Goal: Task Accomplishment & Management: Manage account settings

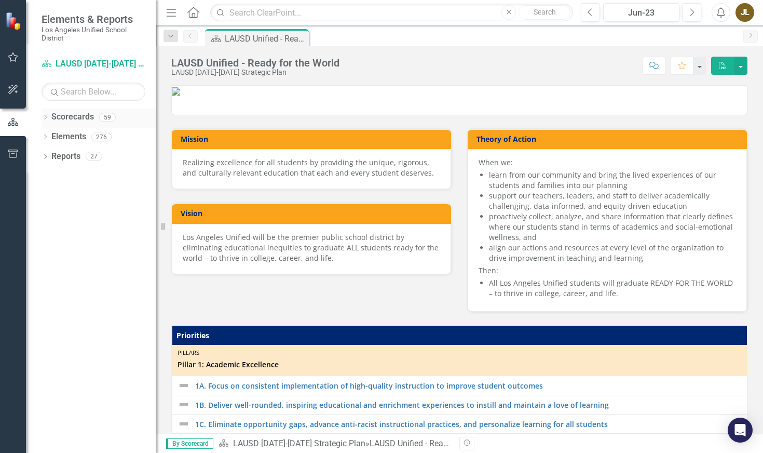
click at [49, 118] on icon "Dropdown" at bounding box center [45, 118] width 7 height 6
click at [72, 137] on link "LAUSD [DATE]-[DATE] Strategic Plan" at bounding box center [106, 137] width 99 height 12
click at [53, 137] on icon "Dropdown" at bounding box center [51, 136] width 8 height 6
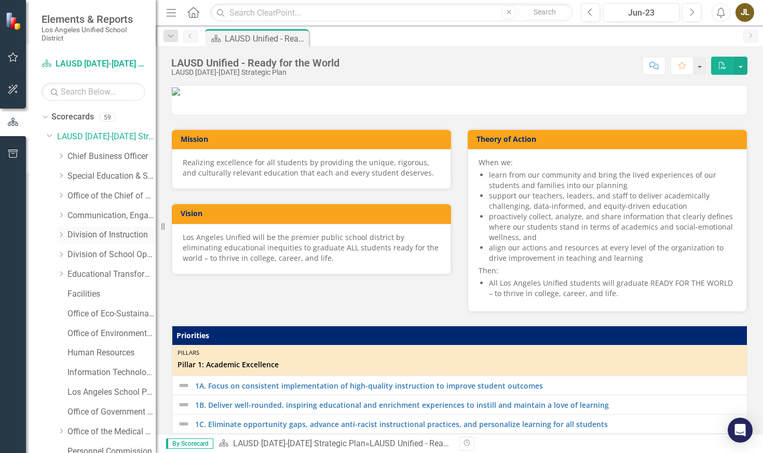
click at [60, 238] on div "Dropdown" at bounding box center [61, 235] width 8 height 9
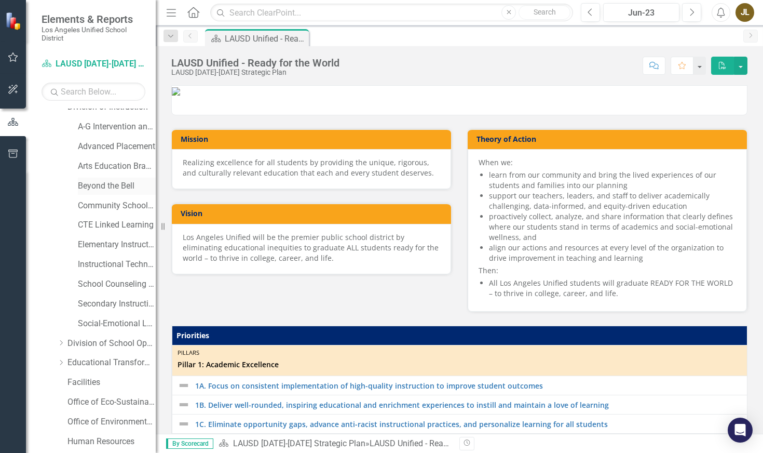
scroll to position [128, 0]
click at [88, 322] on link "Social-Emotional Learning" at bounding box center [117, 323] width 78 height 12
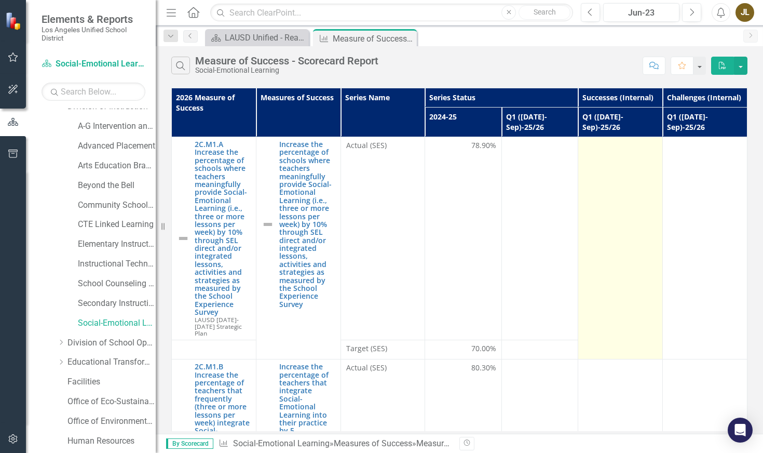
click at [616, 228] on td at bounding box center [621, 248] width 85 height 222
click at [616, 230] on td at bounding box center [621, 248] width 85 height 222
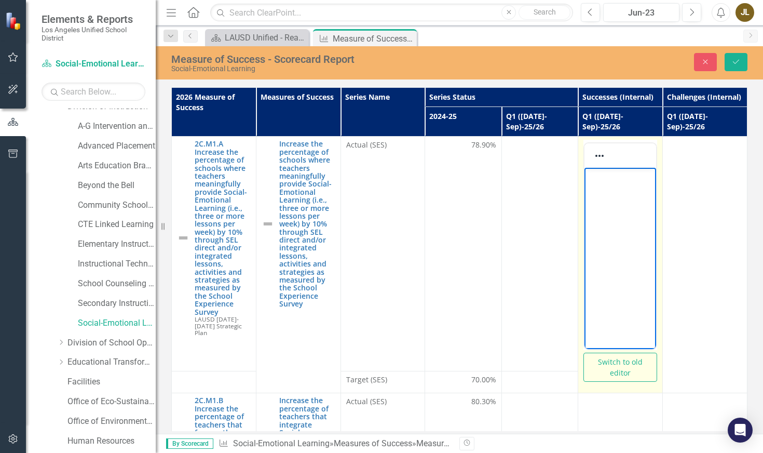
click at [626, 215] on body "Rich Text Area. Press ALT-0 for help." at bounding box center [621, 246] width 72 height 156
click at [622, 205] on body "Rich Text Area. Press ALT-0 for help." at bounding box center [621, 246] width 72 height 156
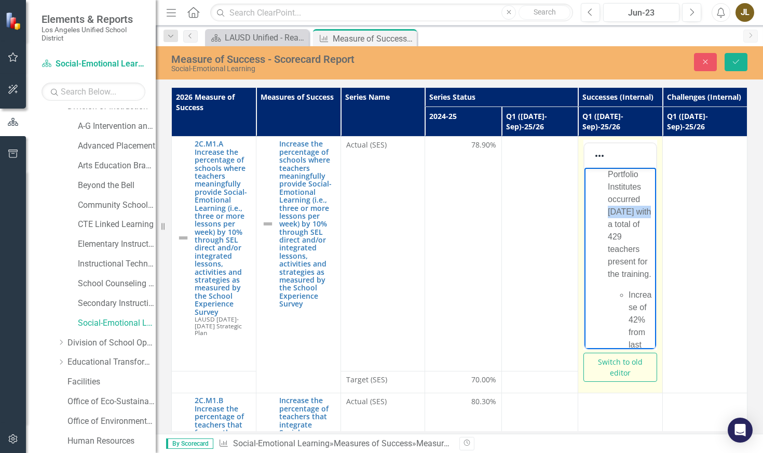
drag, startPoint x: 639, startPoint y: 200, endPoint x: 642, endPoint y: 213, distance: 13.2
click at [642, 213] on p "First of 6 SEL Portfolio Institutes occurred [DATE] with a total of 429 teacher…" at bounding box center [631, 211] width 46 height 137
click at [629, 205] on li "Increase of 42% from last year’s average training count." at bounding box center [641, 267] width 25 height 137
click at [629, 206] on p "Increase of 42% from last year’s average training count." at bounding box center [641, 267] width 25 height 137
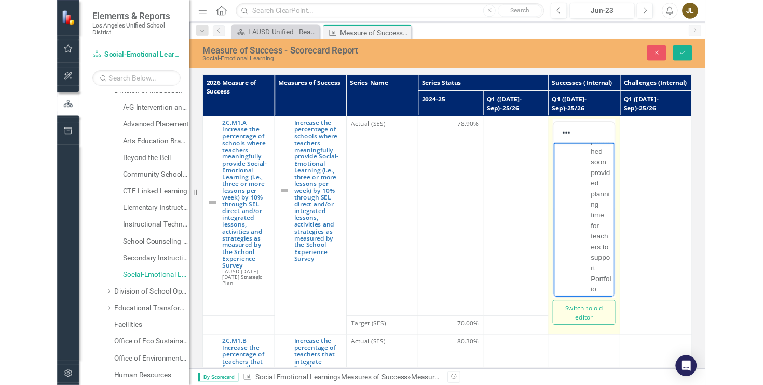
scroll to position [553, 0]
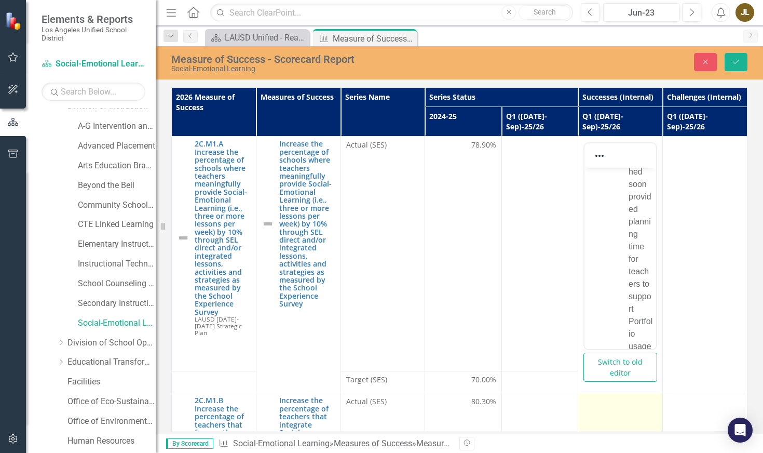
click at [614, 396] on div at bounding box center [621, 402] width 74 height 12
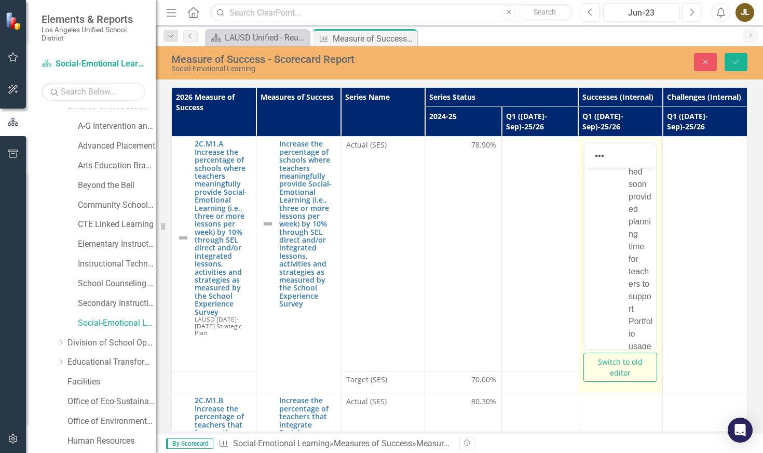
click at [607, 282] on ul "First of 6 SEL Portfolio Institutes occurred with a total of 429 teachers prese…" at bounding box center [620, 3] width 66 height 773
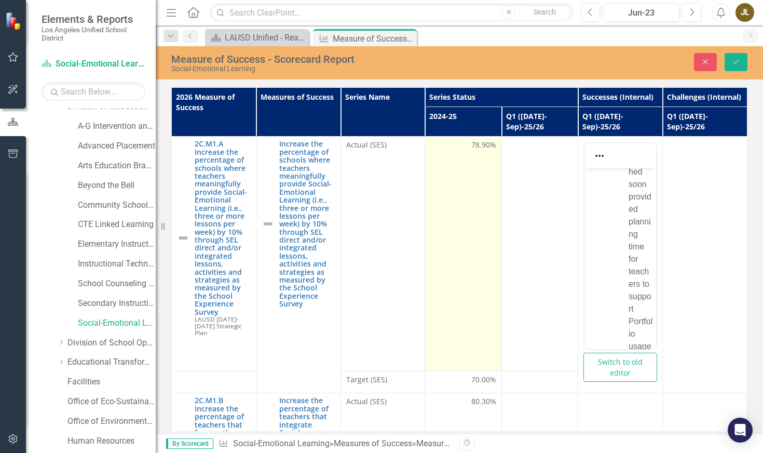
click at [485, 253] on td "78.90%" at bounding box center [463, 254] width 76 height 234
click at [473, 253] on td "78.90%" at bounding box center [463, 254] width 76 height 234
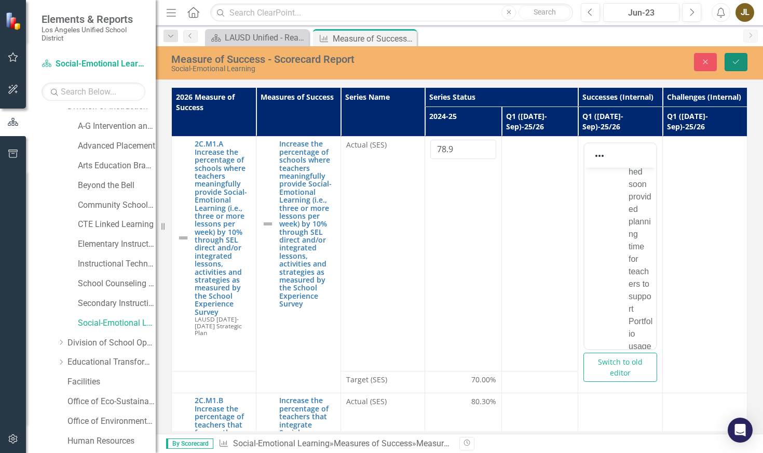
click at [732, 66] on button "Save" at bounding box center [736, 62] width 23 height 18
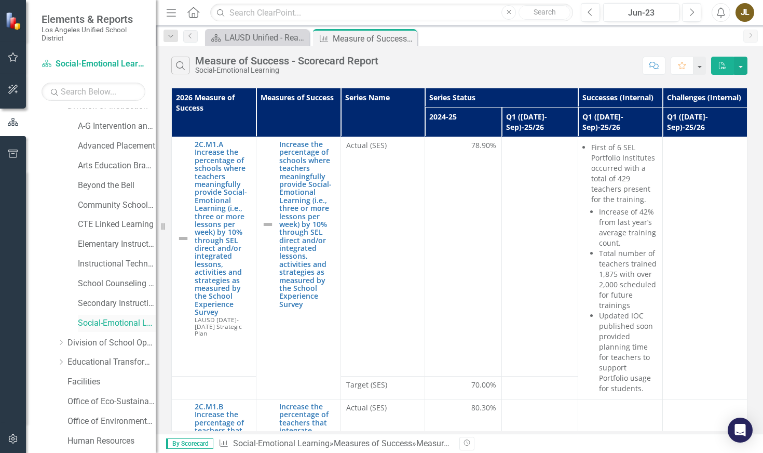
click at [691, 168] on td at bounding box center [705, 268] width 85 height 262
click at [710, 155] on td at bounding box center [705, 268] width 85 height 262
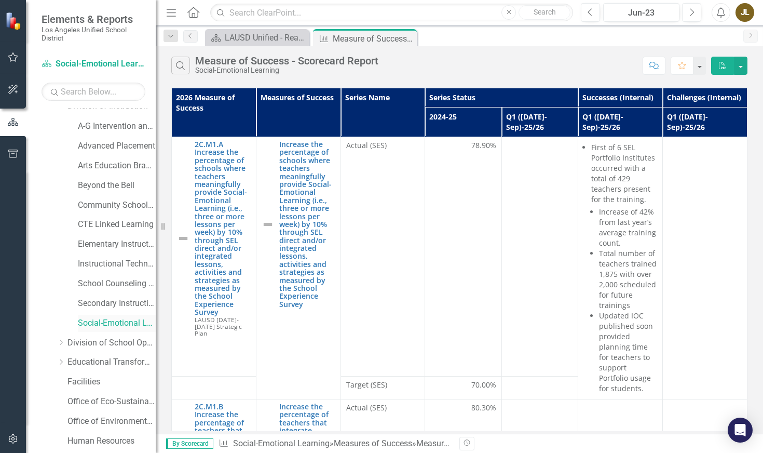
click at [710, 155] on td at bounding box center [705, 268] width 85 height 262
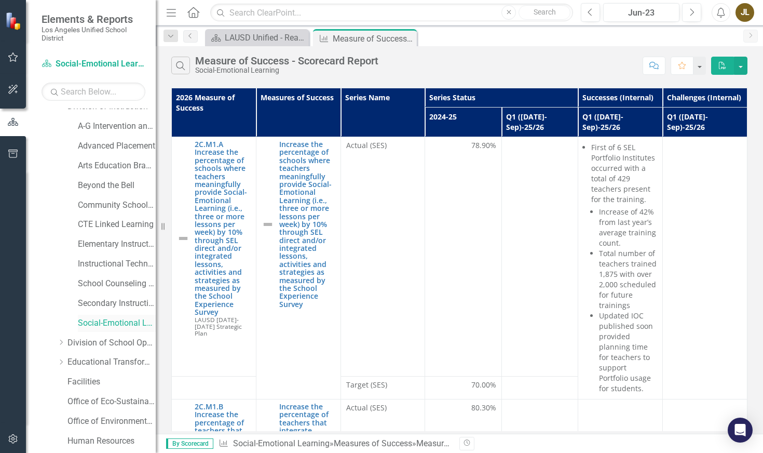
click at [634, 281] on p "Total number of teachers trained 1,875 with over 2,000 scheduled for future tra…" at bounding box center [628, 279] width 58 height 62
click at [704, 165] on td at bounding box center [705, 268] width 85 height 262
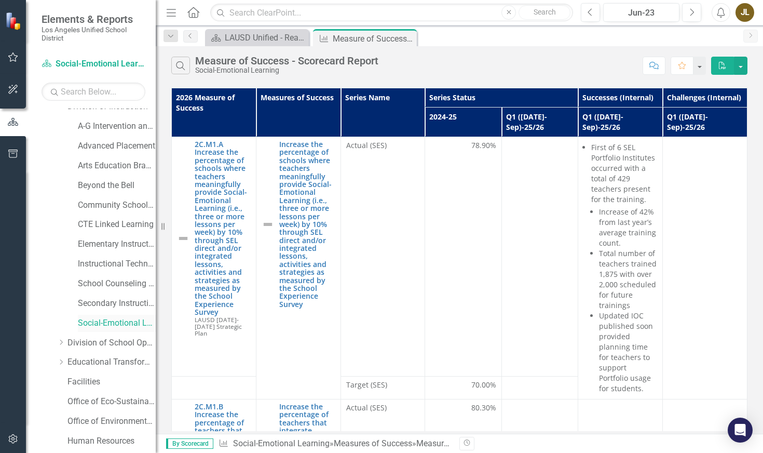
click at [102, 324] on link "Social-Emotional Learning" at bounding box center [117, 323] width 78 height 12
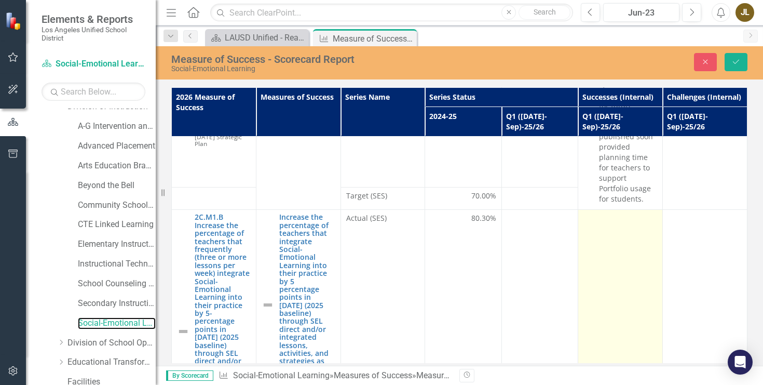
scroll to position [150, 0]
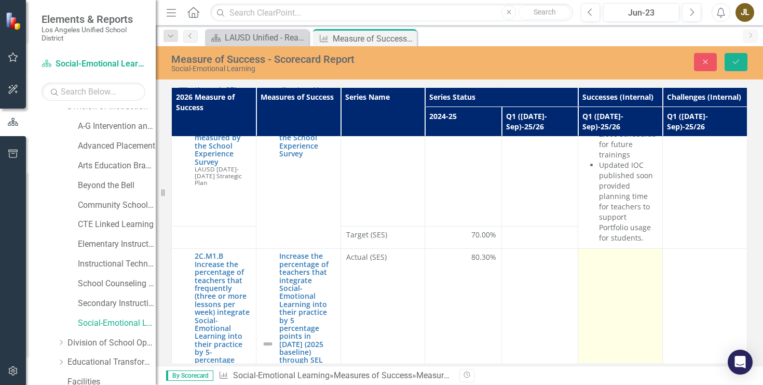
click at [616, 279] on td at bounding box center [621, 380] width 85 height 262
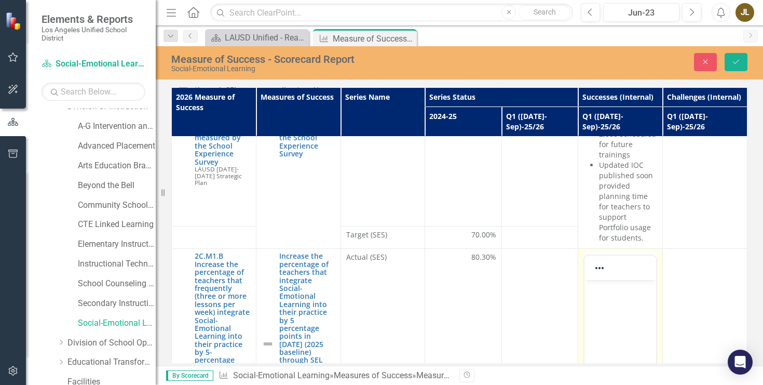
scroll to position [0, 0]
click at [616, 289] on p "Rich Text Area. Press ALT-0 for help." at bounding box center [620, 289] width 66 height 12
click at [622, 288] on p "Trained" at bounding box center [620, 289] width 66 height 12
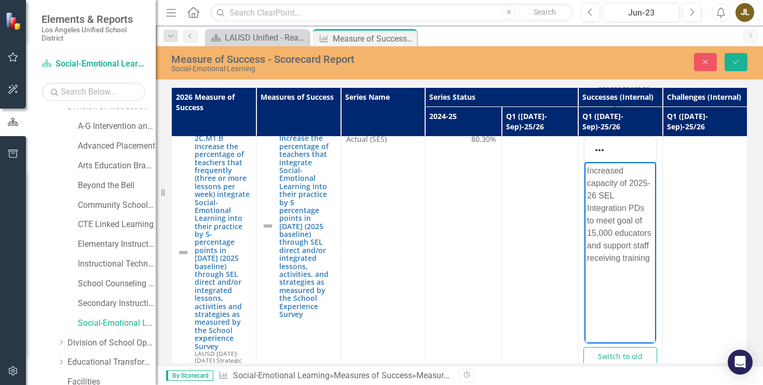
scroll to position [283, 0]
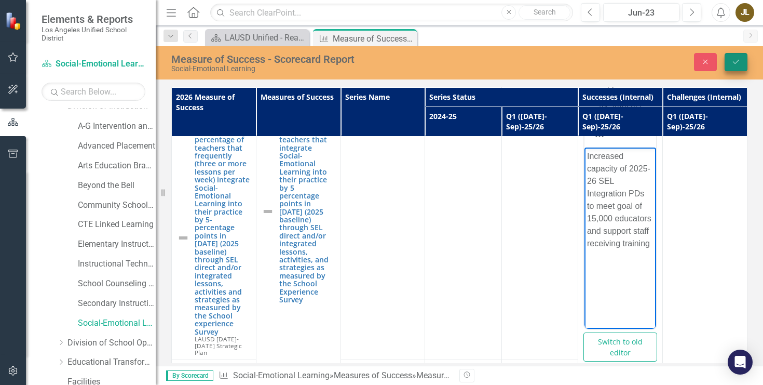
click at [737, 55] on button "Save" at bounding box center [736, 62] width 23 height 18
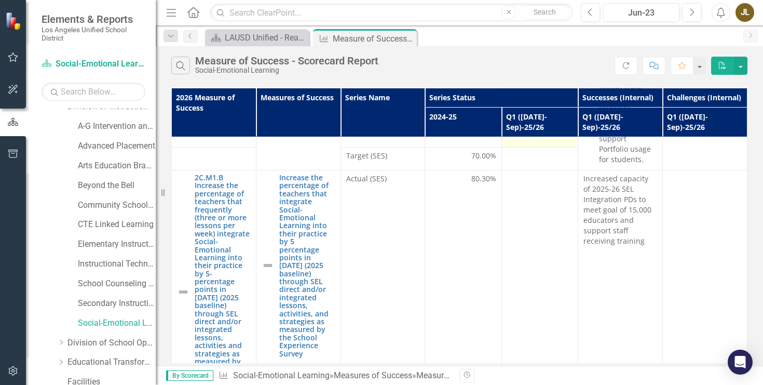
scroll to position [227, 0]
